Goal: Find specific page/section: Find specific page/section

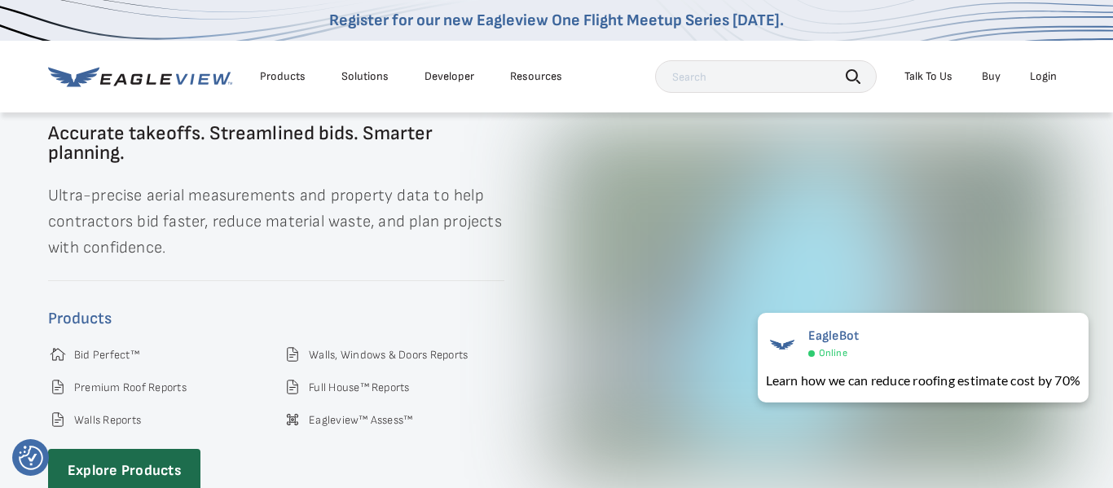
scroll to position [2273, 0]
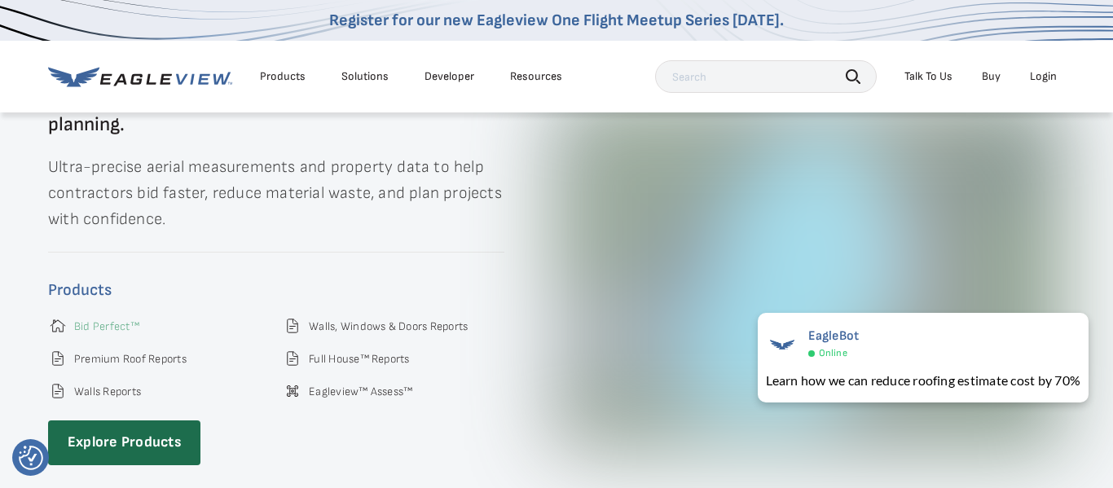
click at [124, 320] on link "Bid Perfect™" at bounding box center [106, 327] width 65 height 15
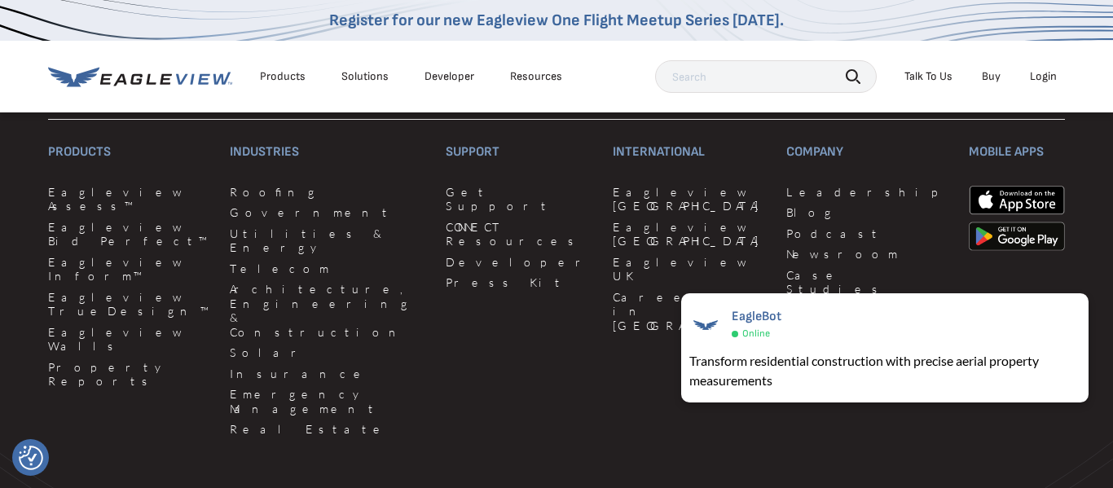
scroll to position [4656, 0]
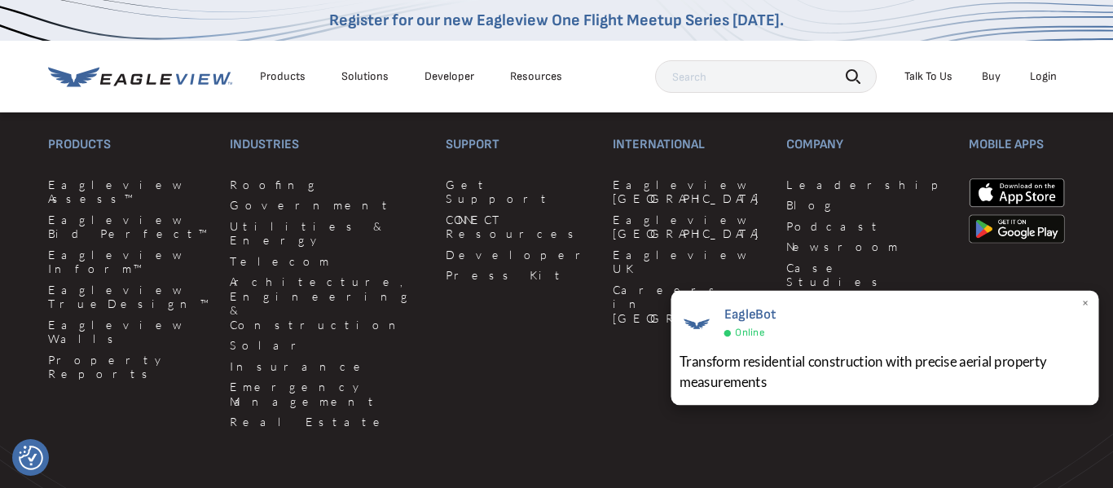
click at [1085, 302] on span "×" at bounding box center [1087, 303] width 9 height 17
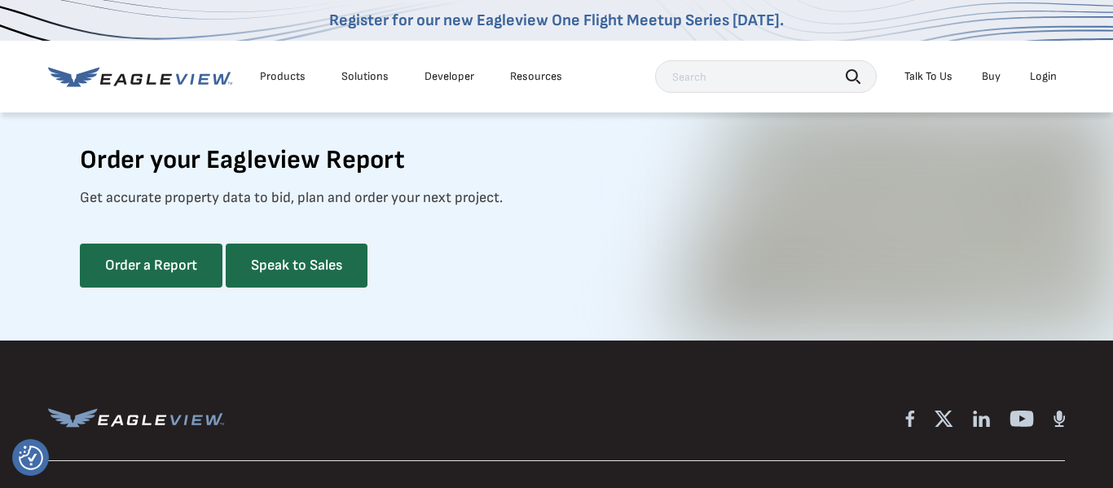
scroll to position [4262, 0]
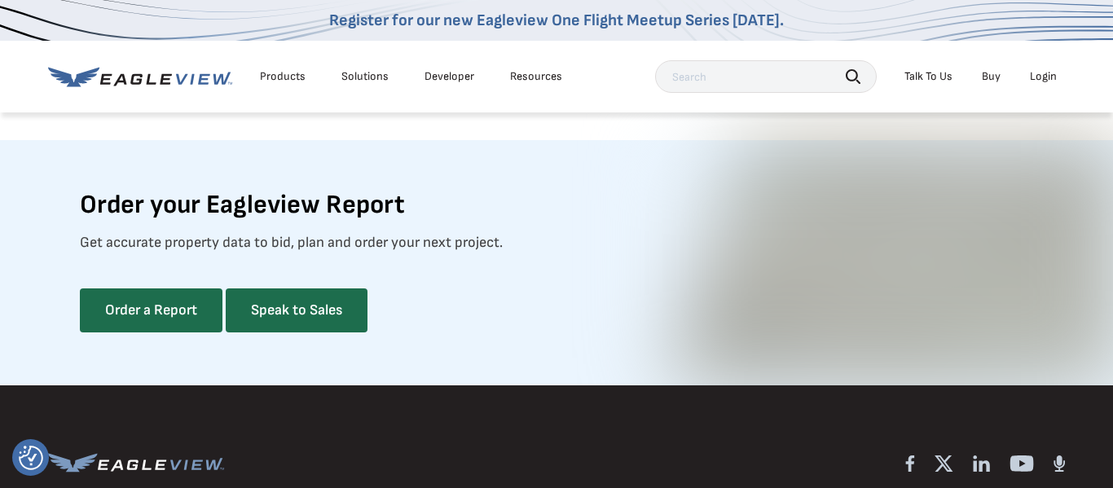
click at [715, 80] on input "text" at bounding box center [766, 76] width 222 height 33
